Goal: Communication & Community: Share content

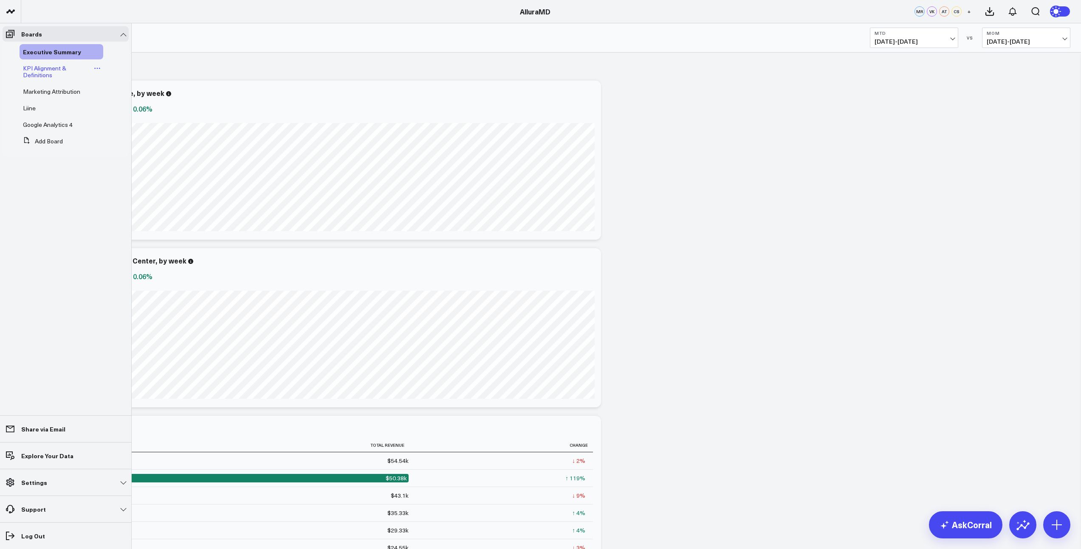
click at [36, 74] on span "KPI Alignment & Definitions" at bounding box center [44, 71] width 43 height 15
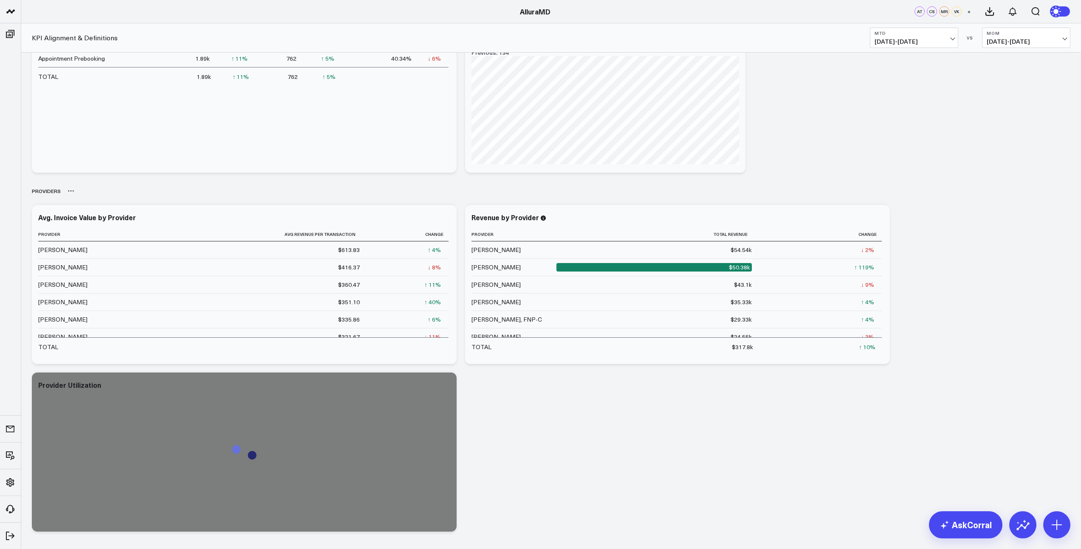
scroll to position [967, 0]
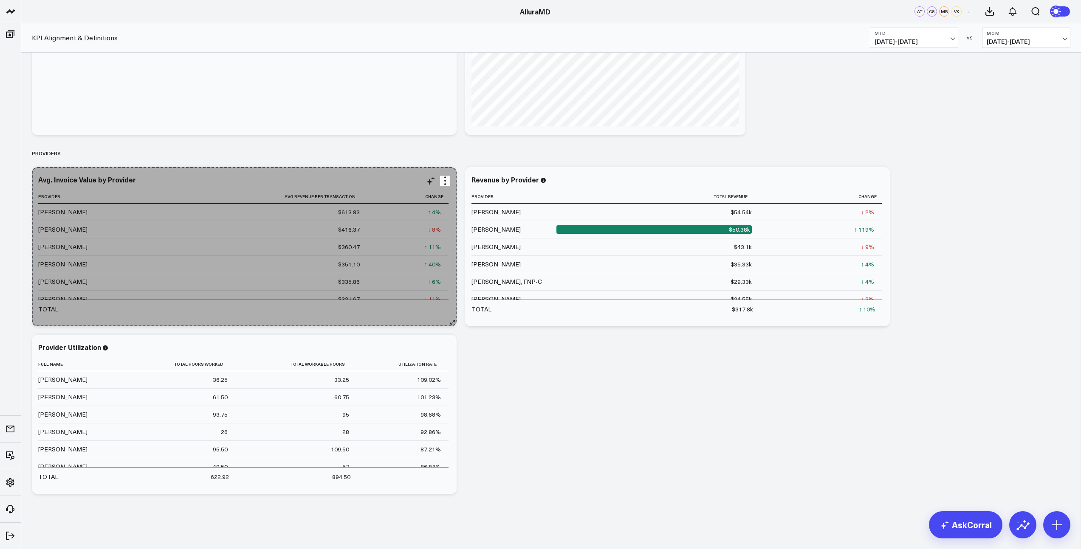
click at [453, 321] on icon at bounding box center [452, 322] width 6 height 6
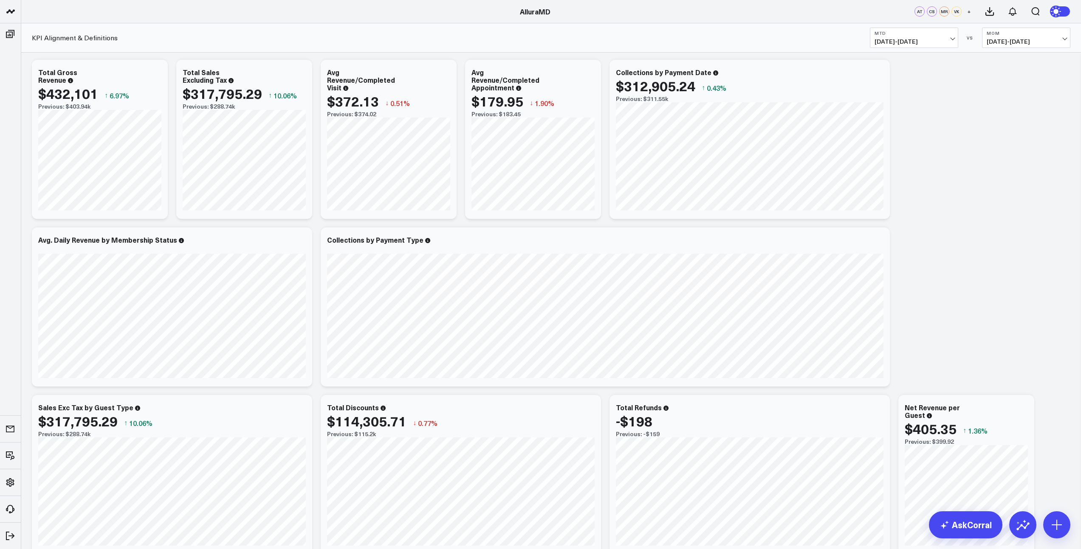
scroll to position [0, 0]
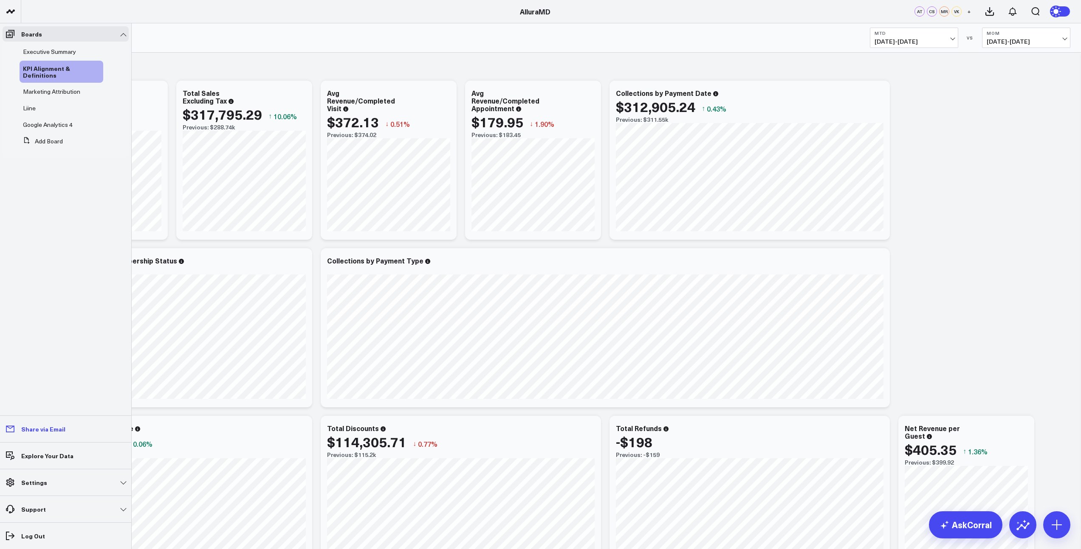
click at [43, 429] on p "Share via Email" at bounding box center [43, 429] width 44 height 7
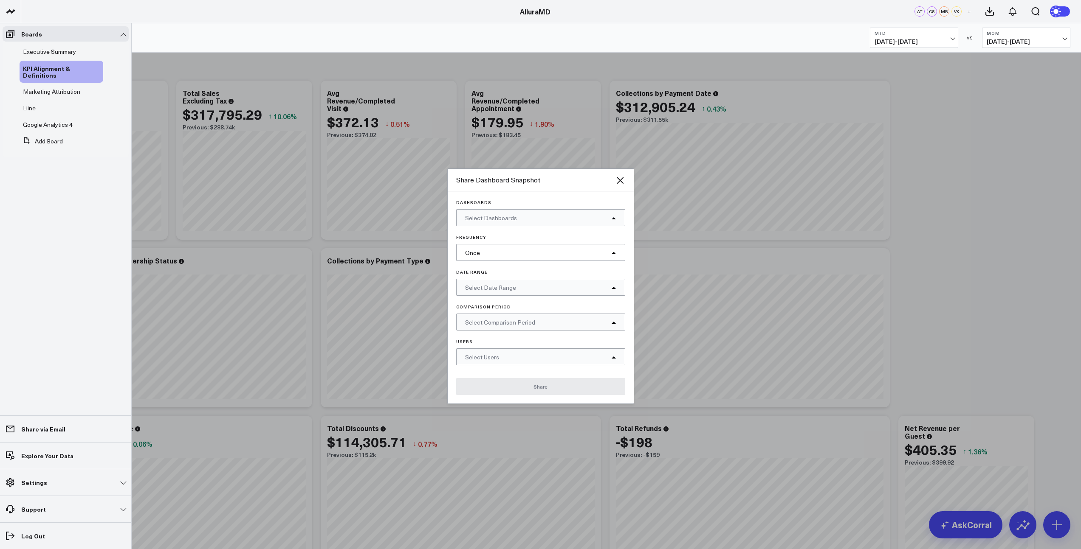
click at [510, 218] on span "Select Dashboards" at bounding box center [491, 218] width 52 height 8
click at [613, 249] on div "Executive Summary" at bounding box center [540, 248] width 168 height 17
click at [510, 344] on p "Users" at bounding box center [540, 341] width 169 height 5
click at [505, 358] on div "Select Users" at bounding box center [540, 357] width 169 height 17
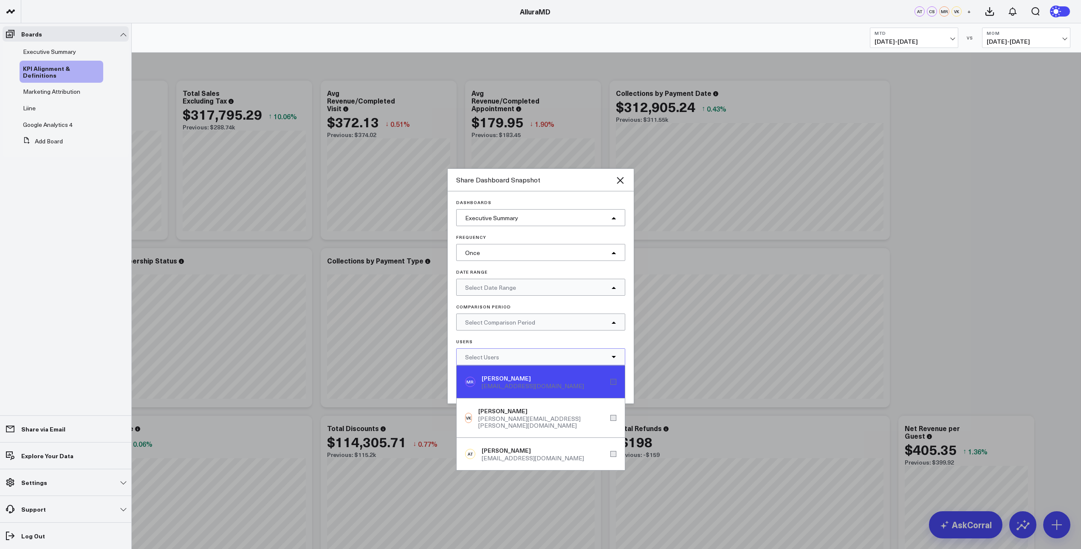
click at [510, 383] on div "[EMAIL_ADDRESS][DOMAIN_NAME]" at bounding box center [533, 386] width 102 height 7
click at [522, 341] on p "Users" at bounding box center [540, 341] width 169 height 5
click at [524, 328] on div "Select Comparison Period" at bounding box center [540, 322] width 169 height 17
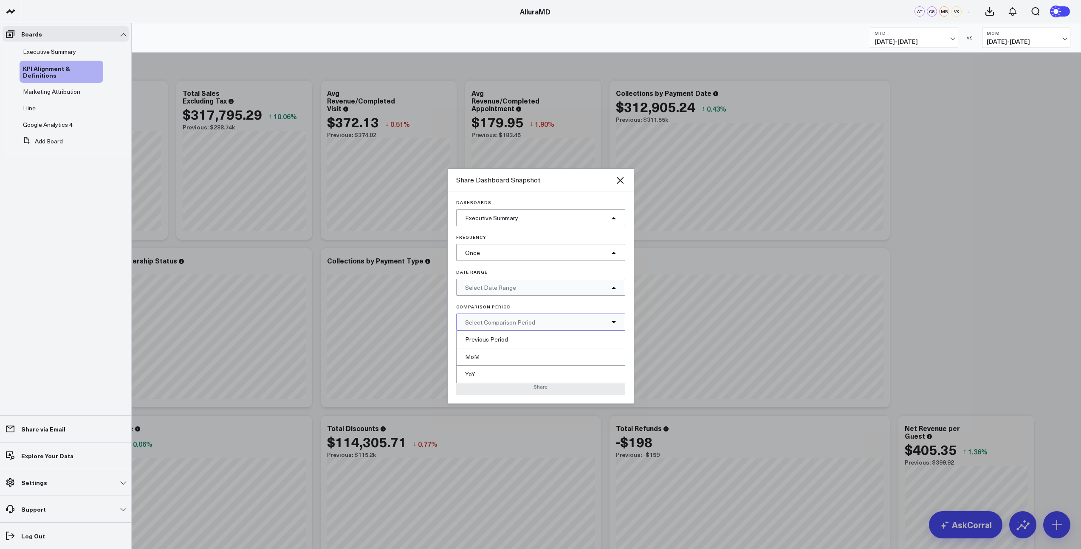
click at [525, 293] on div "Select Date Range" at bounding box center [540, 287] width 169 height 17
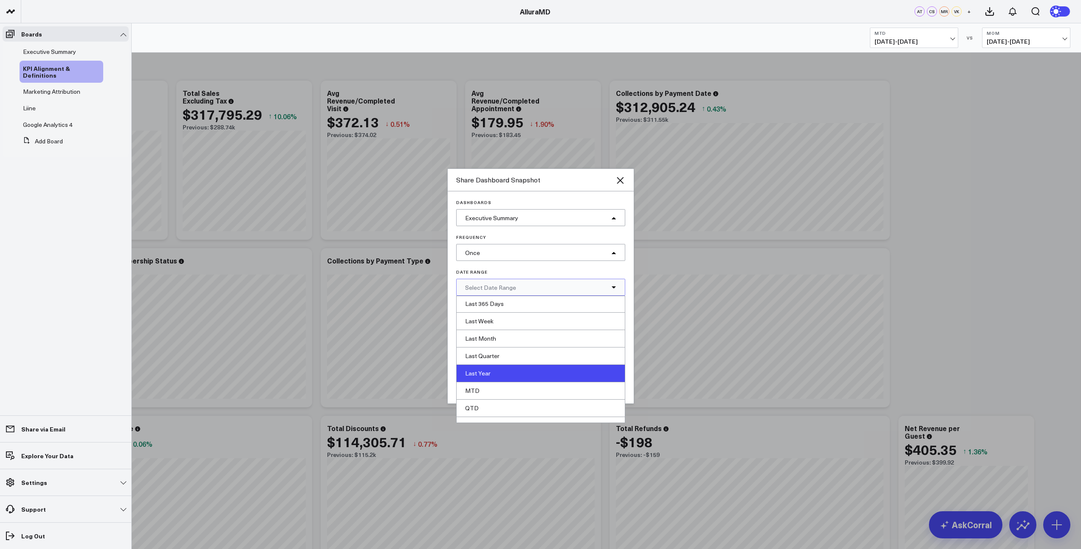
scroll to position [99, 0]
click at [510, 374] on div "MTD" at bounding box center [540, 379] width 168 height 17
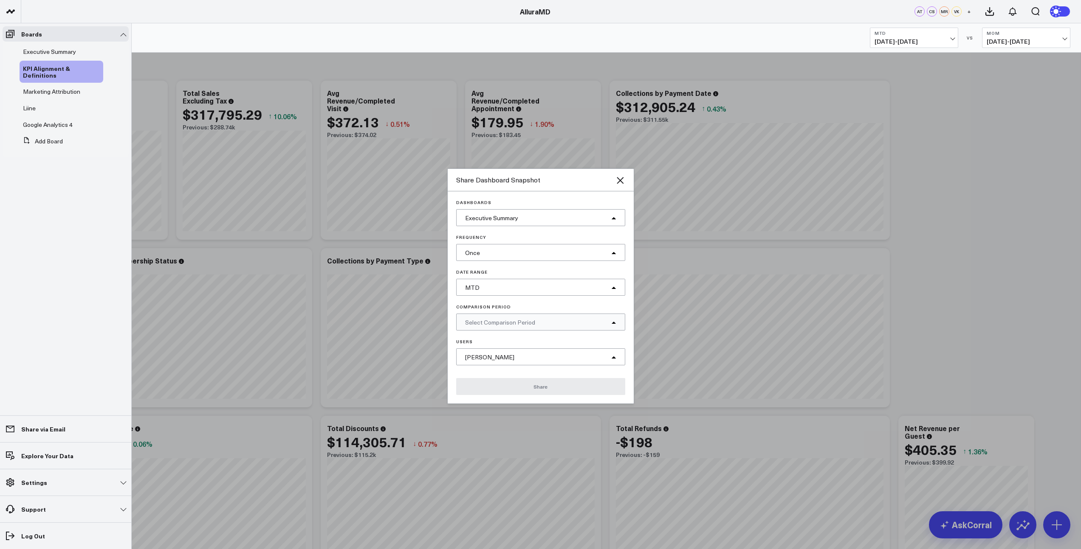
click at [502, 327] on div "Select Comparison Period" at bounding box center [540, 322] width 169 height 17
click at [503, 357] on div "MoM" at bounding box center [540, 357] width 168 height 17
click at [524, 390] on button "Share" at bounding box center [540, 386] width 169 height 17
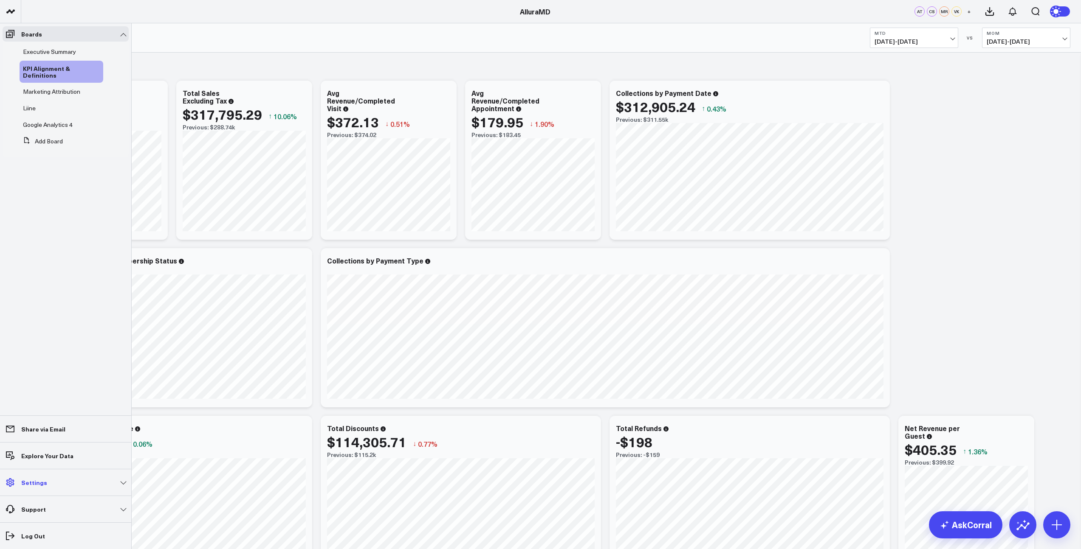
click at [62, 483] on link "Settings" at bounding box center [66, 482] width 126 height 15
